Goal: Navigation & Orientation: Find specific page/section

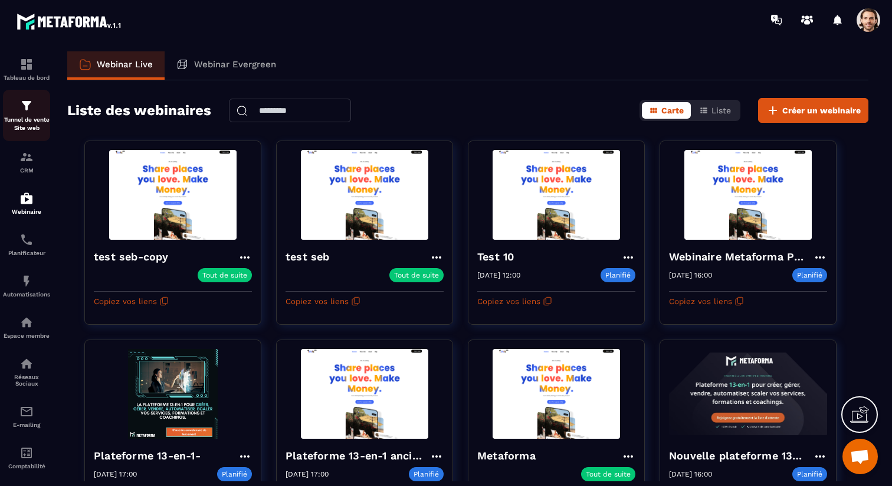
click at [32, 128] on p "Tunnel de vente Site web" at bounding box center [26, 124] width 47 height 17
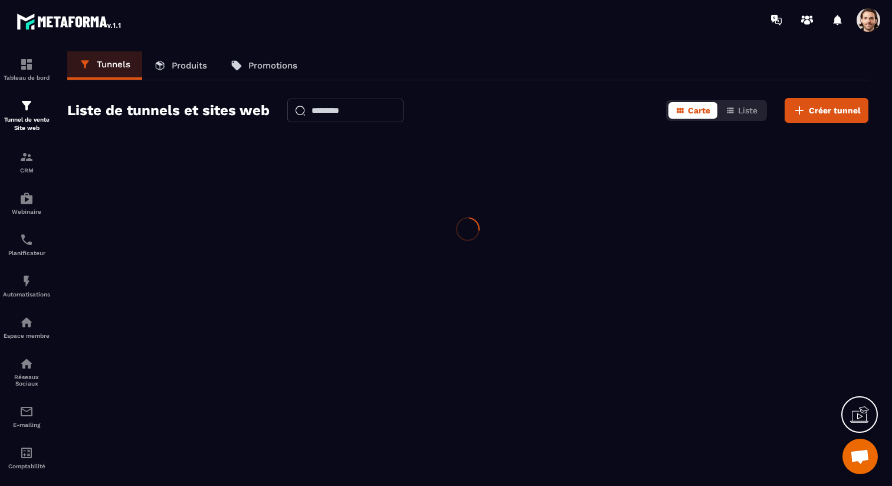
click at [871, 24] on span at bounding box center [869, 20] width 24 height 24
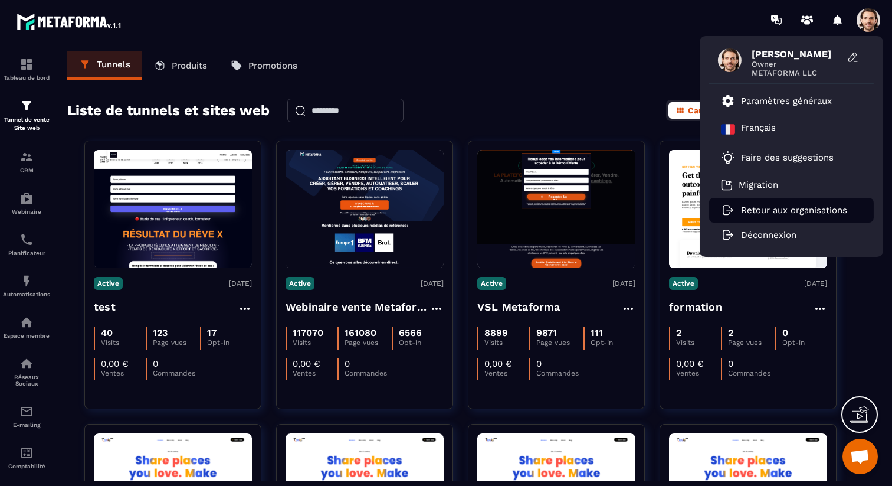
click at [759, 210] on p "Retour aux organisations" at bounding box center [794, 210] width 106 height 11
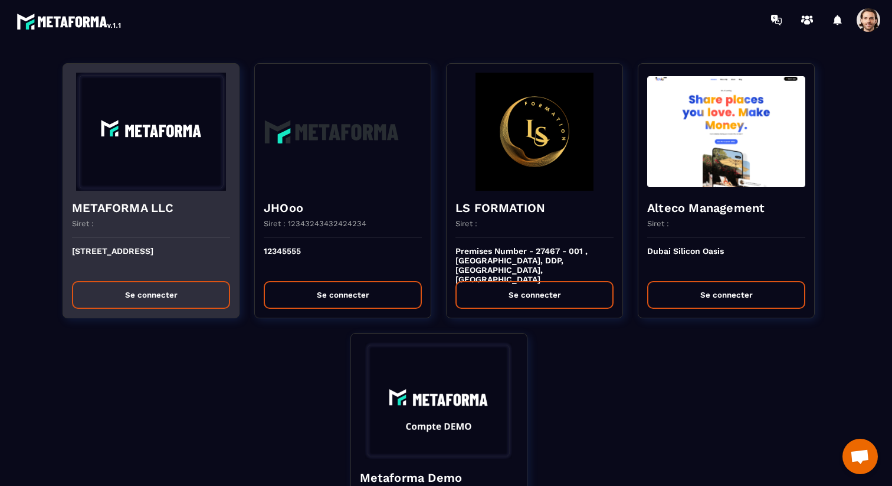
click at [195, 234] on div "Siret :" at bounding box center [151, 228] width 158 height 18
